Goal: Find specific page/section: Find specific page/section

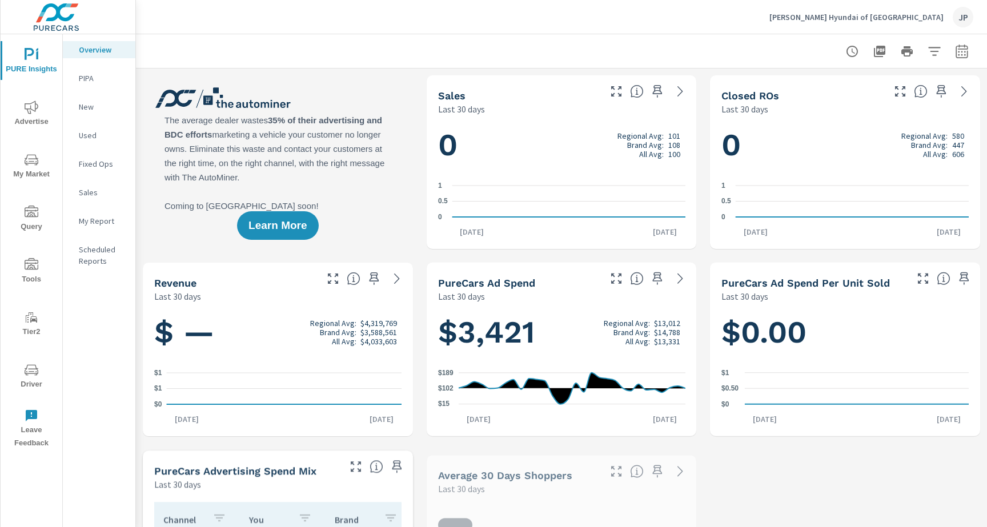
scroll to position [1, 0]
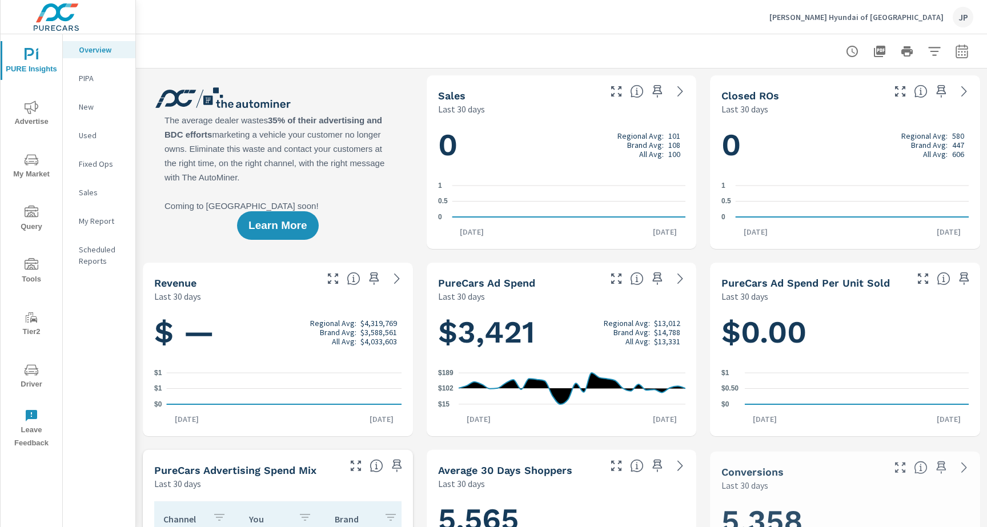
click at [34, 361] on button "Driver" at bounding box center [32, 375] width 62 height 39
click at [19, 373] on span "Driver" at bounding box center [31, 377] width 55 height 28
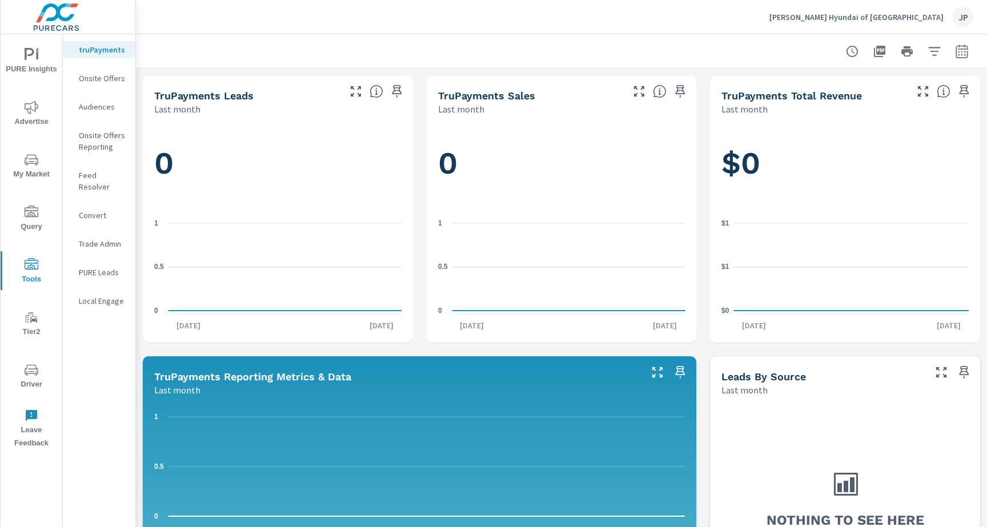
click at [94, 175] on p "Feed Resolver" at bounding box center [102, 181] width 47 height 23
